Goal: Task Accomplishment & Management: Manage account settings

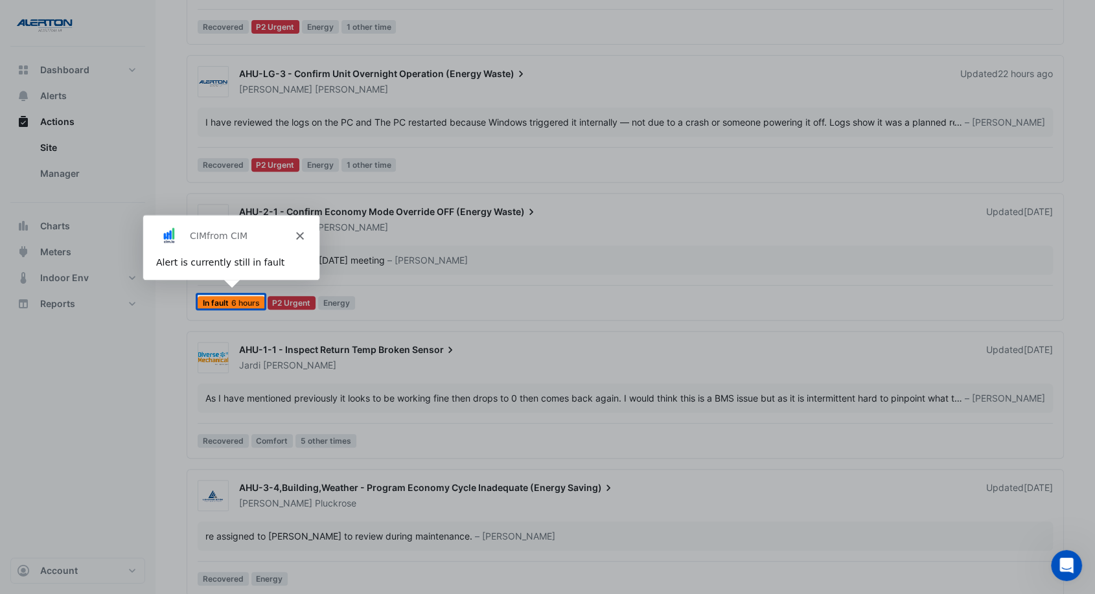
scroll to position [528, 0]
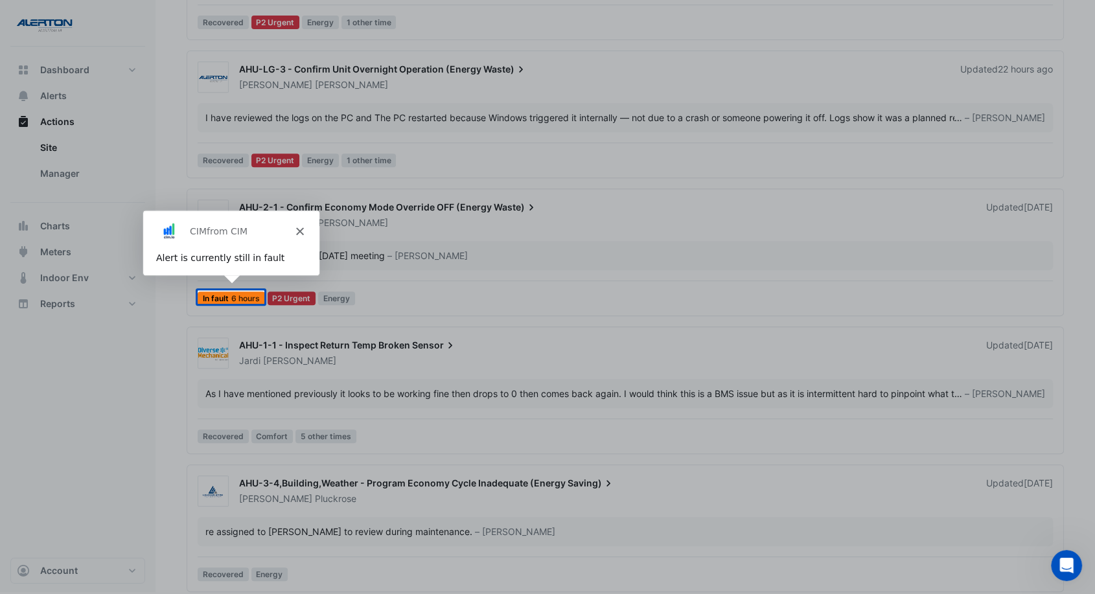
click at [304, 226] on div "CIM from CIM" at bounding box center [230, 230] width 176 height 41
click at [298, 230] on polygon "Close" at bounding box center [299, 231] width 8 height 8
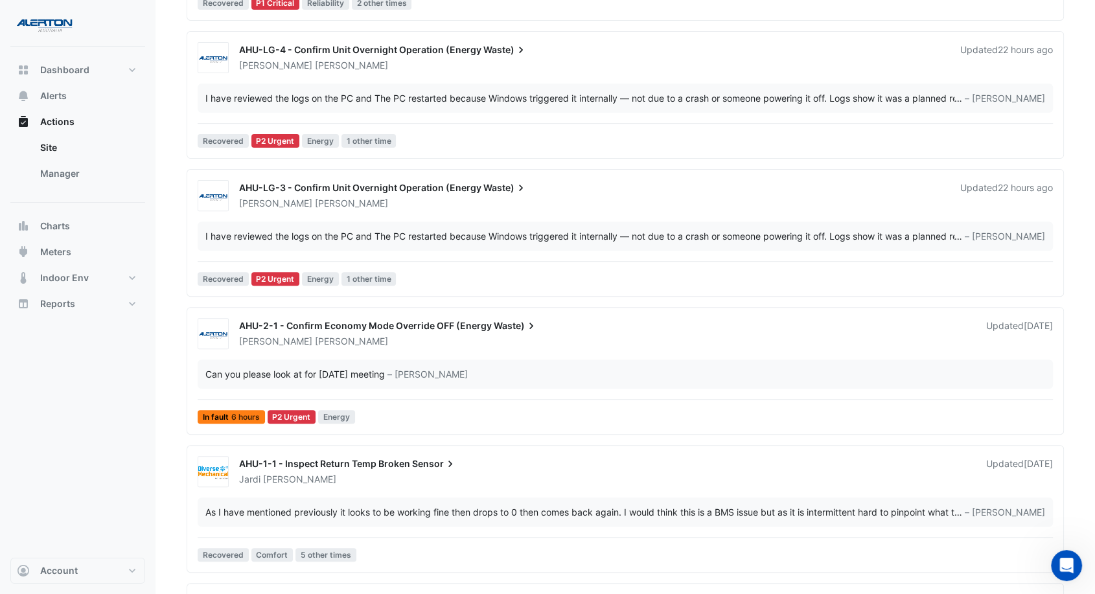
scroll to position [410, 0]
click at [397, 227] on div "I have reviewed the logs on the PC and The PC restarted because Windows trigger…" at bounding box center [626, 236] width 856 height 29
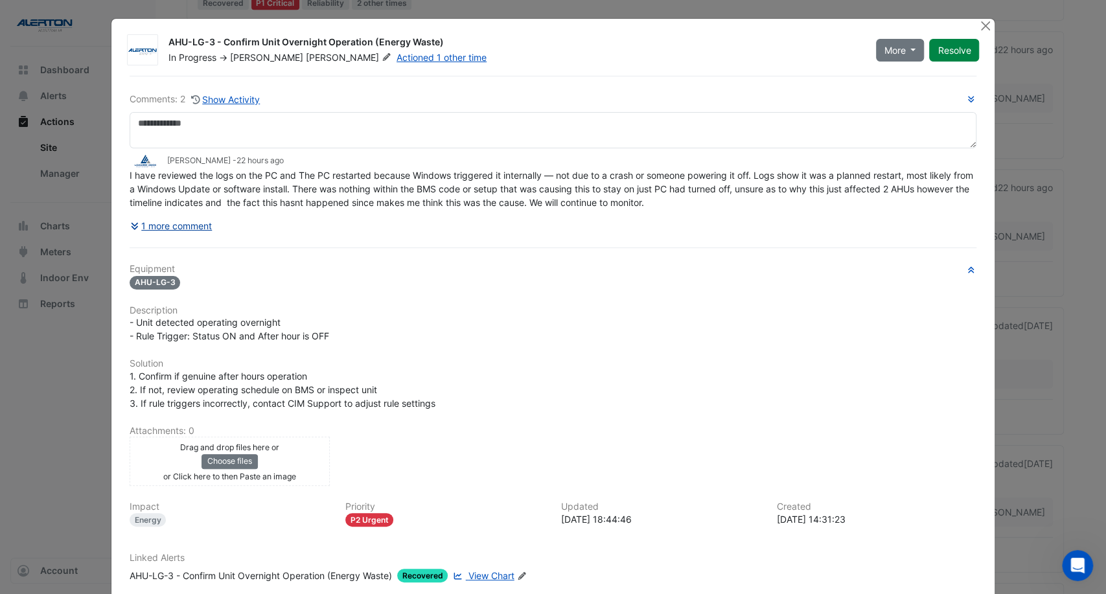
click at [195, 223] on button "1 more comment" at bounding box center [172, 226] width 84 height 23
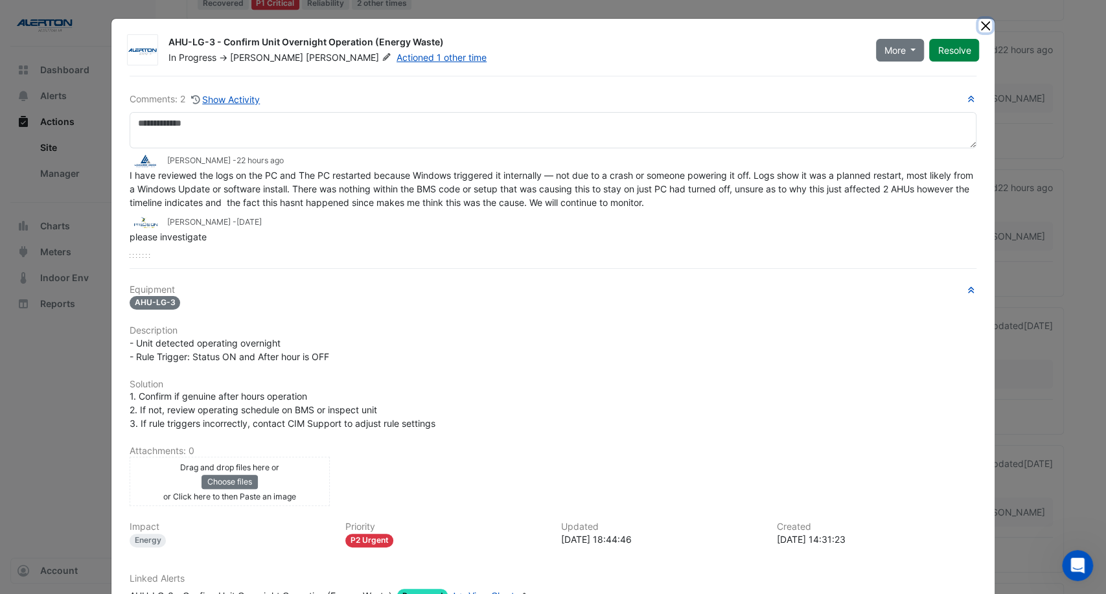
click at [979, 27] on button "Close" at bounding box center [986, 26] width 14 height 14
